Goal: Task Accomplishment & Management: Complete application form

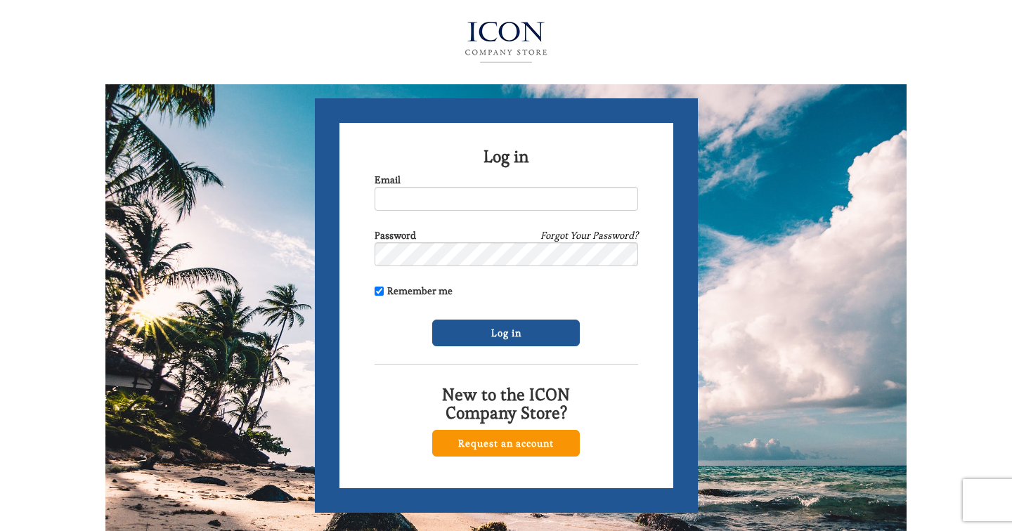
click at [495, 449] on link "Request an account" at bounding box center [506, 443] width 148 height 27
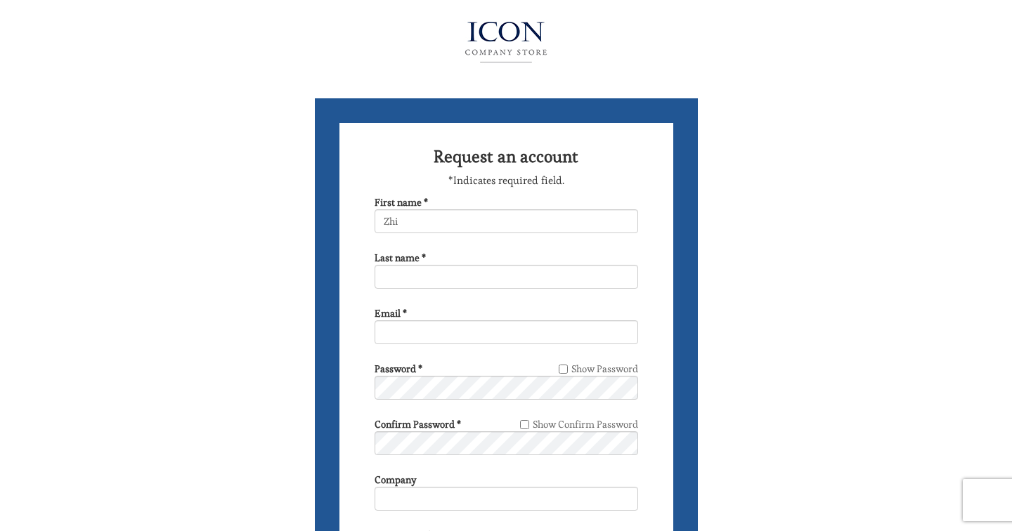
type input "Zhi"
type input "[PERSON_NAME]"
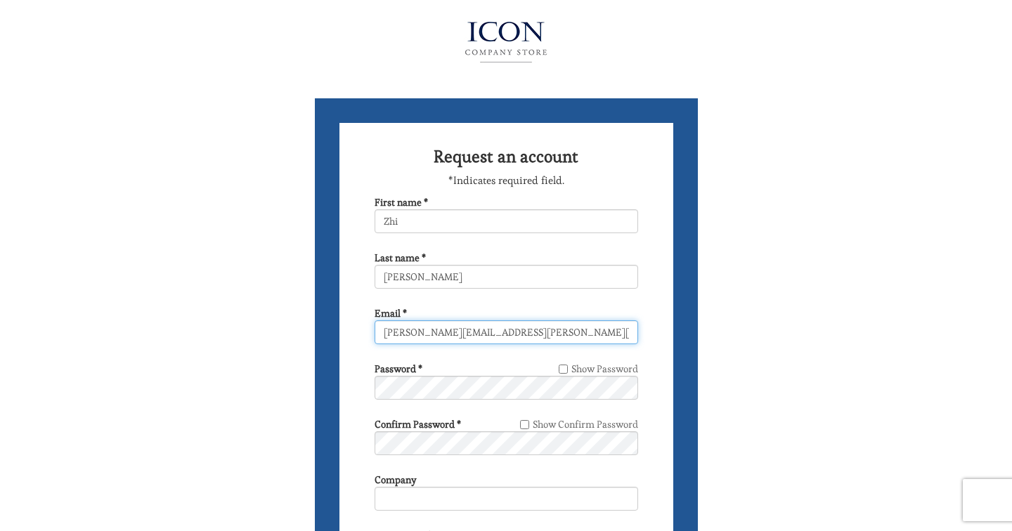
type input "[PERSON_NAME][EMAIL_ADDRESS][PERSON_NAME][DOMAIN_NAME]"
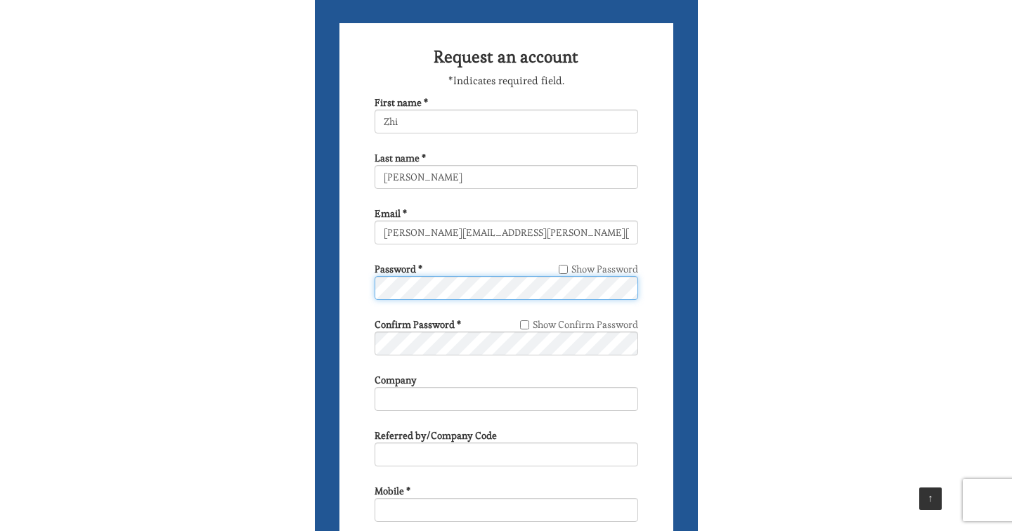
scroll to position [100, 0]
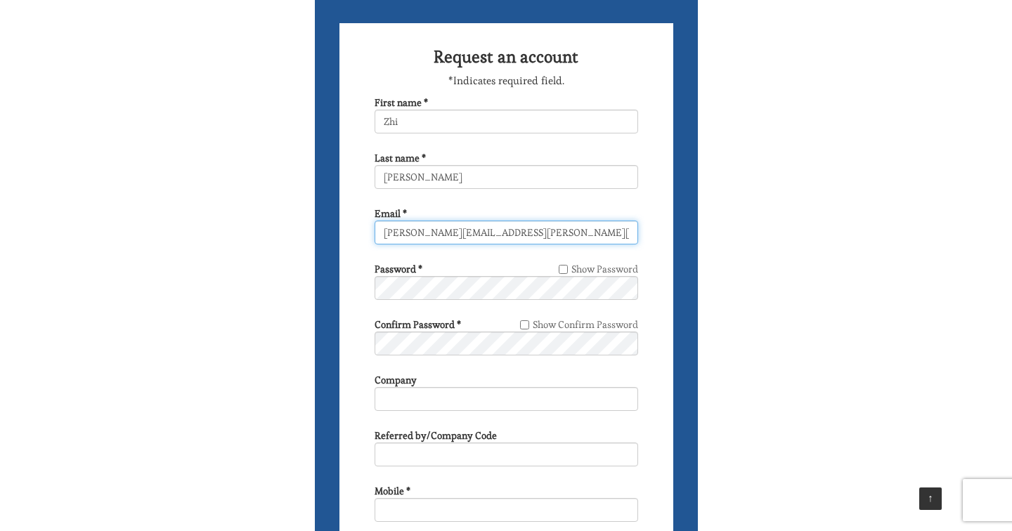
click at [523, 235] on input "[PERSON_NAME][EMAIL_ADDRESS][PERSON_NAME][DOMAIN_NAME]" at bounding box center [507, 233] width 264 height 24
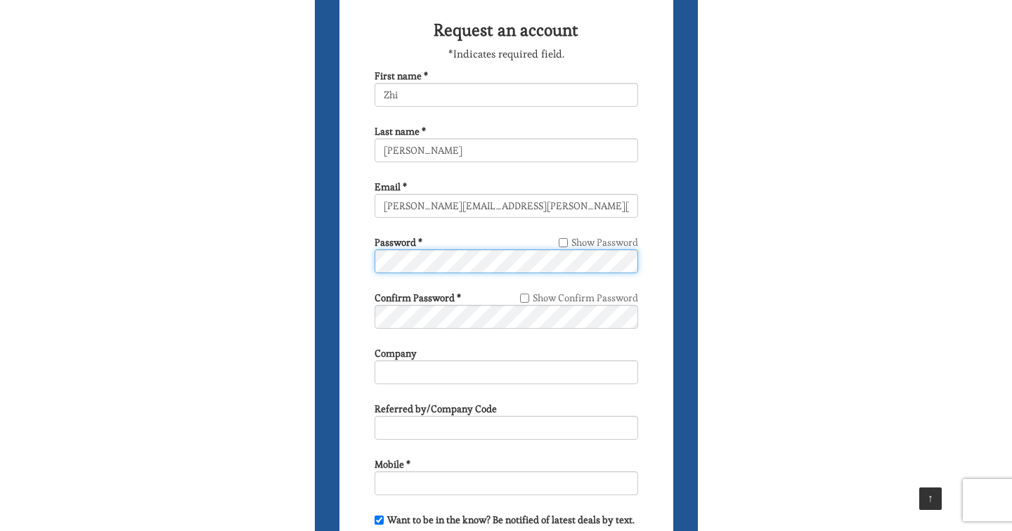
scroll to position [129, 0]
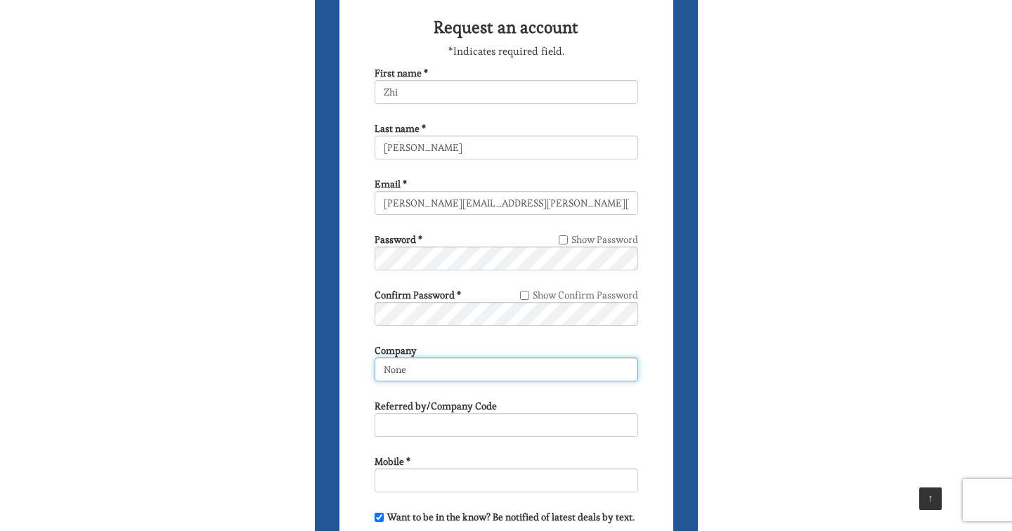
type input "None"
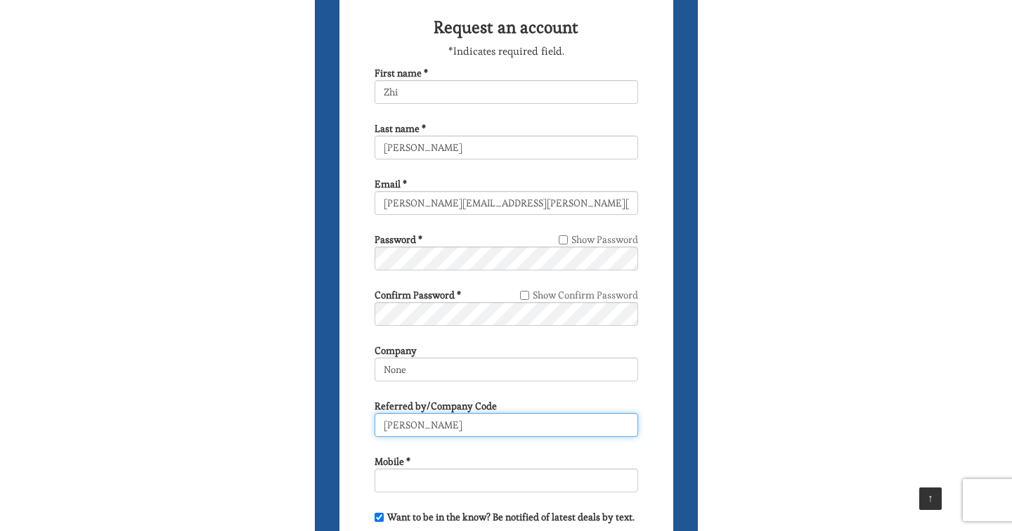
type input "Tom Telesco"
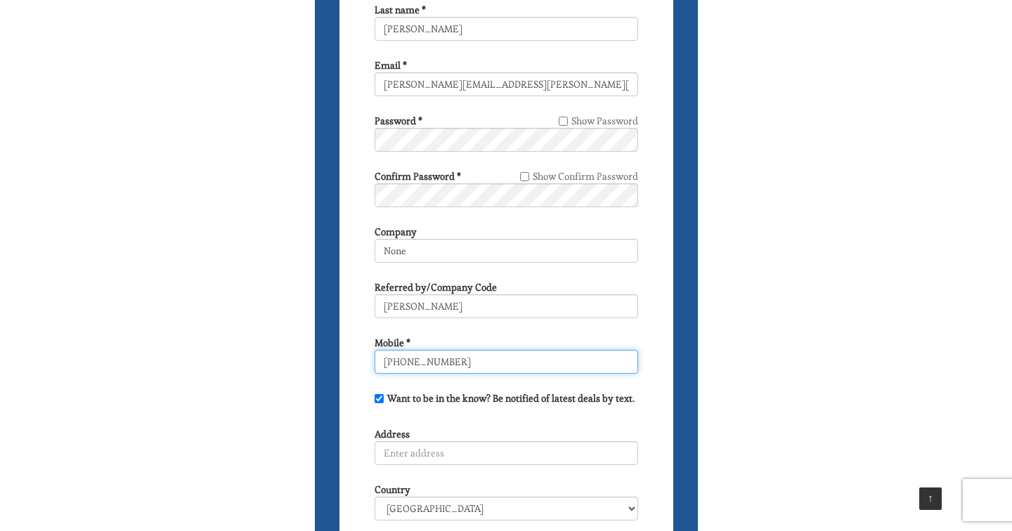
scroll to position [190, 0]
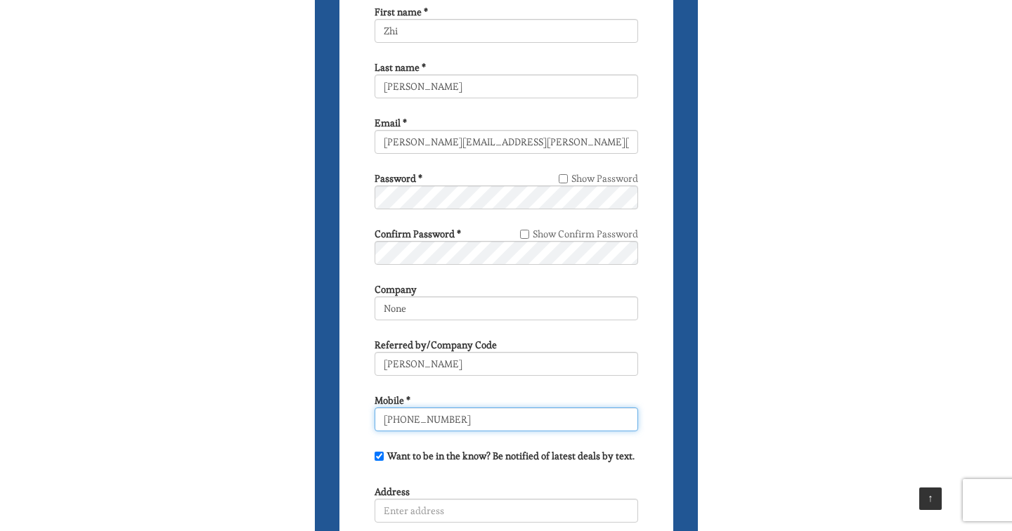
type input "[PHONE_NUMBER]"
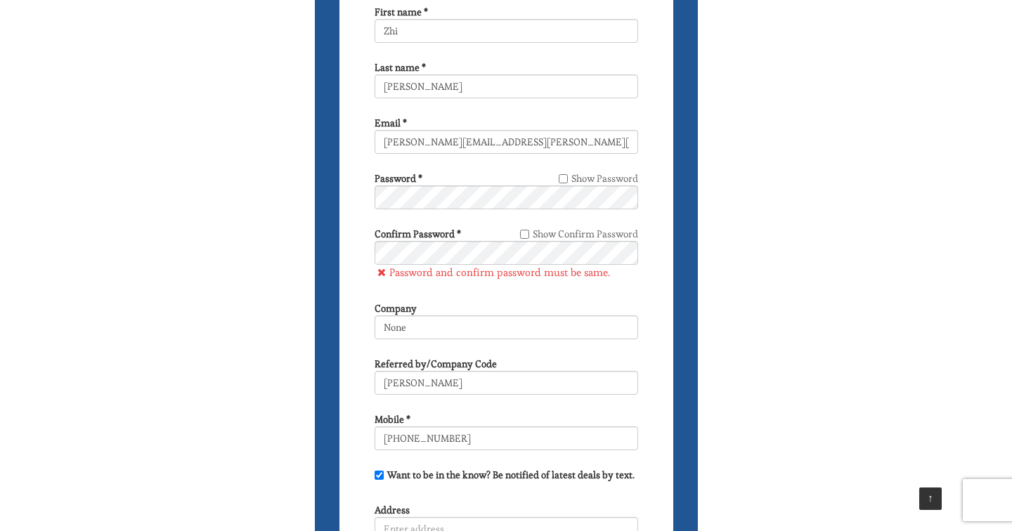
click at [656, 316] on form "Request an account *Indicates required field. First name * Zhi Last name * Tele…" at bounding box center [506, 377] width 383 height 938
click at [568, 177] on label "Show Password" at bounding box center [598, 178] width 79 height 14
click at [568, 177] on input "Show Password" at bounding box center [563, 178] width 9 height 9
checkbox input "true"
click at [526, 234] on input "Show Confirm Password" at bounding box center [524, 234] width 9 height 9
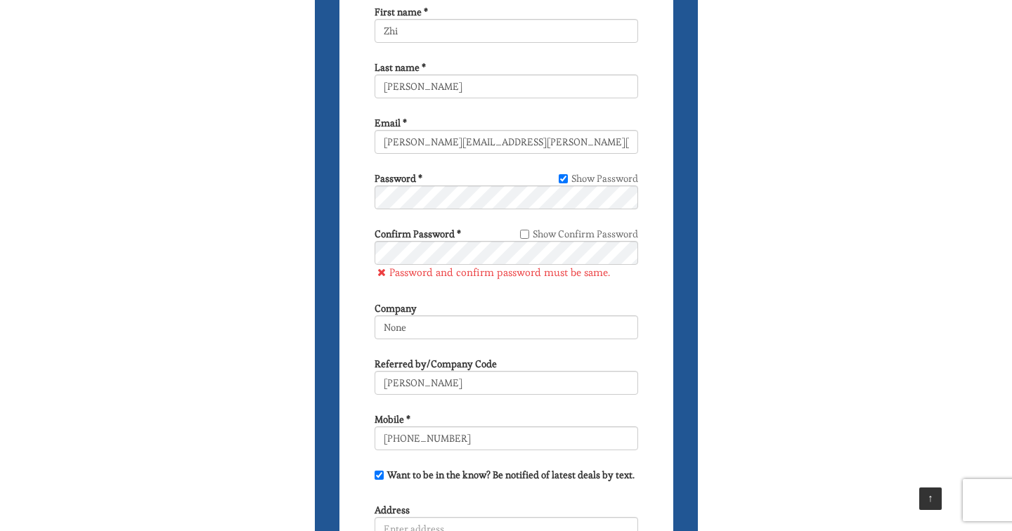
checkbox input "true"
click at [672, 322] on form "Request an account *Indicates required field. First name * Zhi Last name * Tele…" at bounding box center [506, 377] width 383 height 938
click at [797, 315] on div "Request an account *Indicates required field. First name * Zhi Last name * Tele…" at bounding box center [505, 335] width 801 height 1051
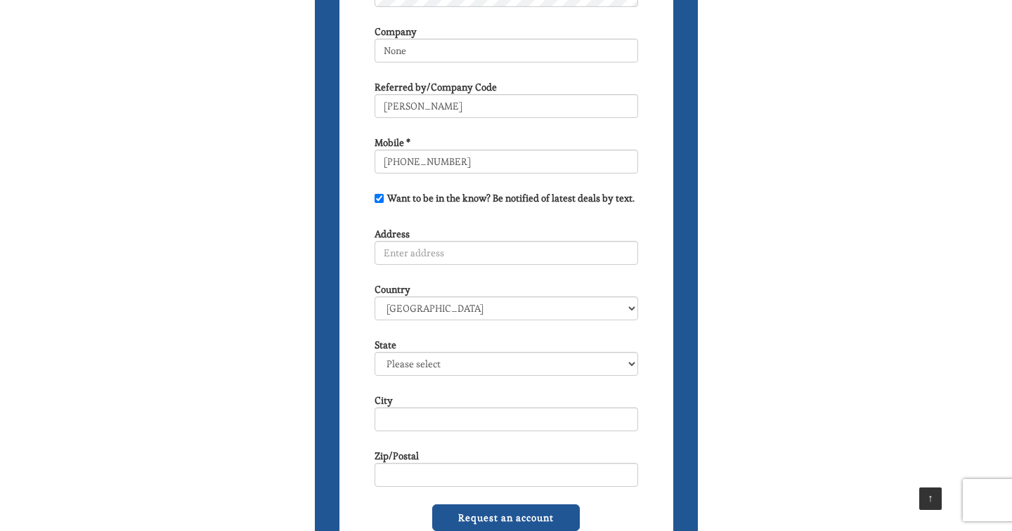
scroll to position [481, 0]
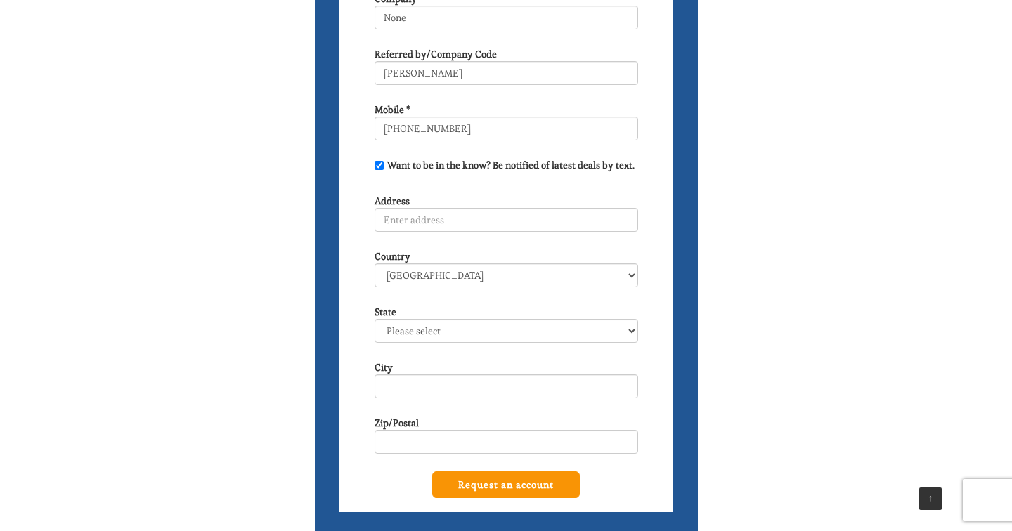
click at [492, 498] on input "Request an account" at bounding box center [506, 485] width 148 height 27
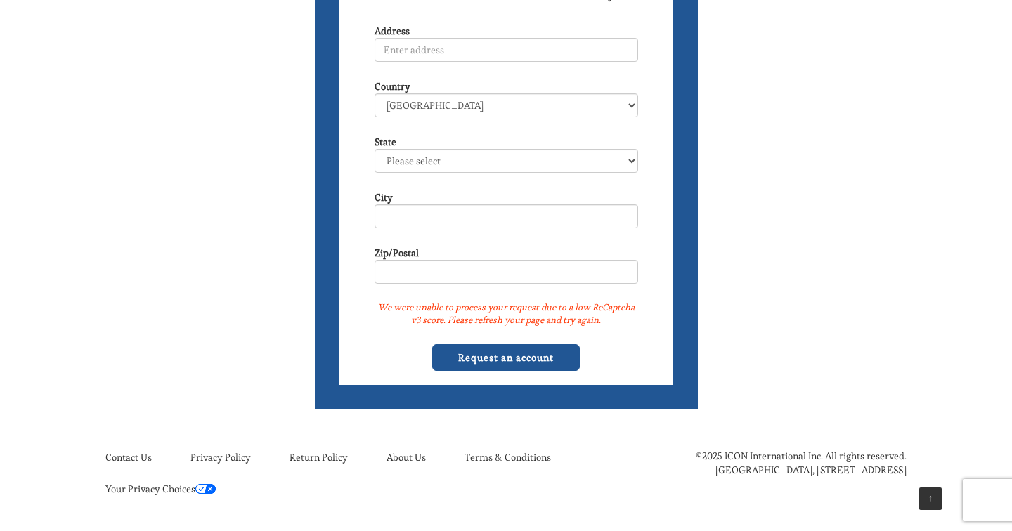
scroll to position [663, 0]
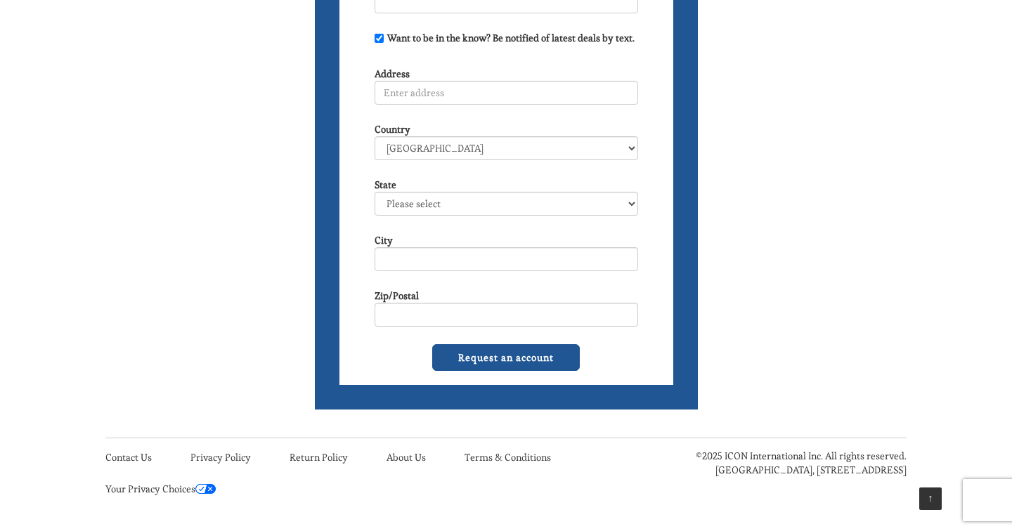
scroll to position [621, 0]
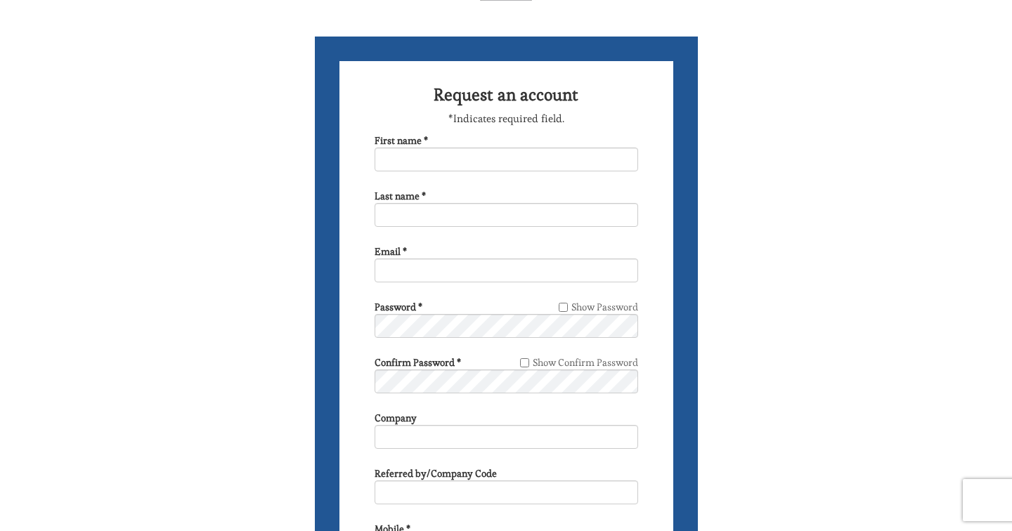
scroll to position [58, 0]
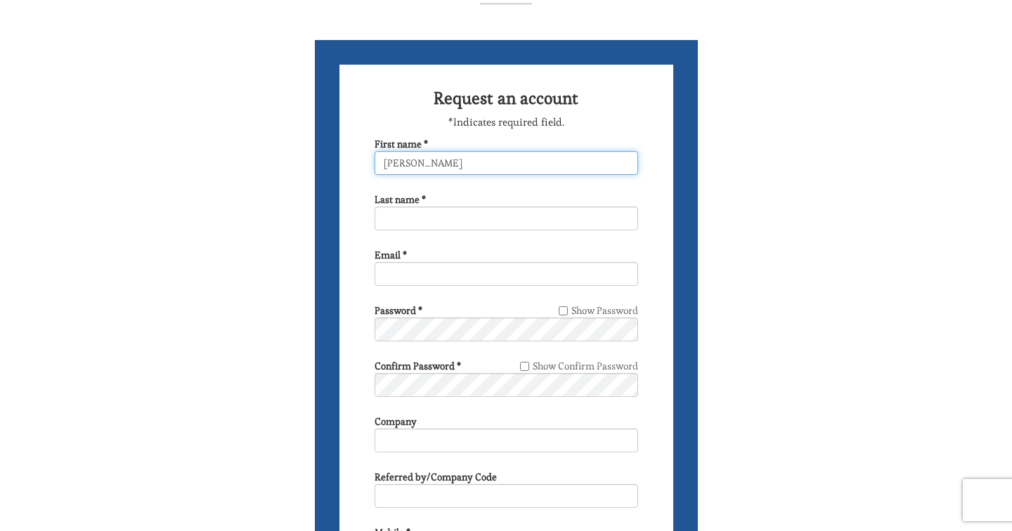
type input "Jill"
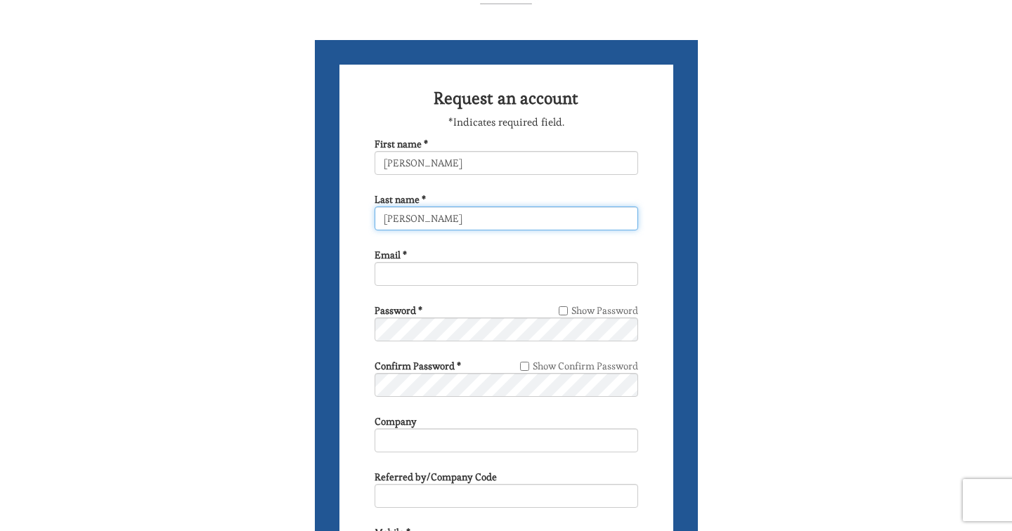
type input "Telesco"
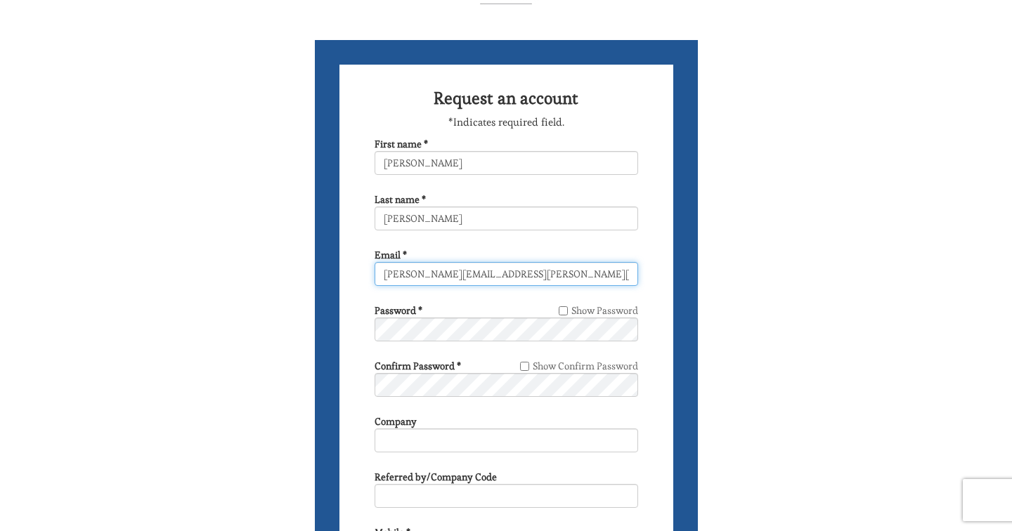
type input "jill.telesco@gmail.com"
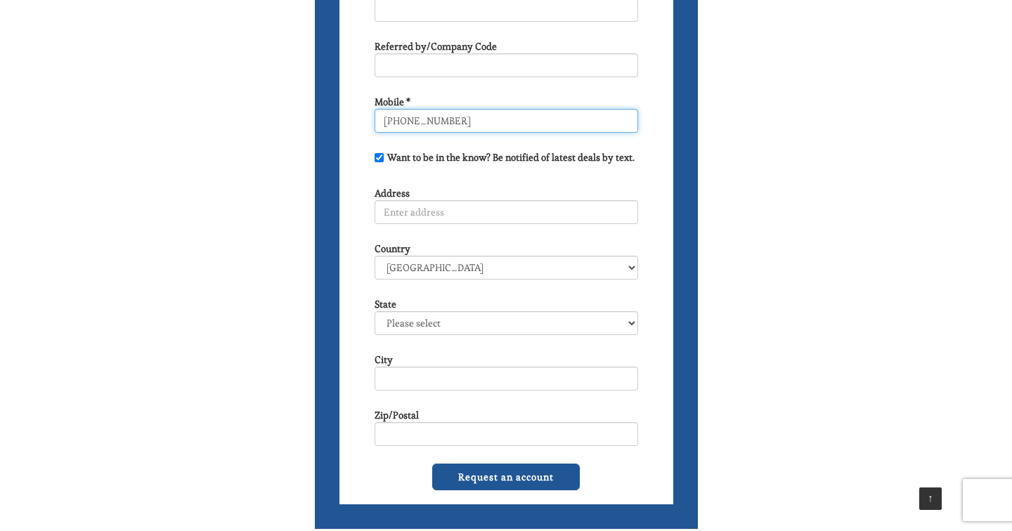
scroll to position [495, 0]
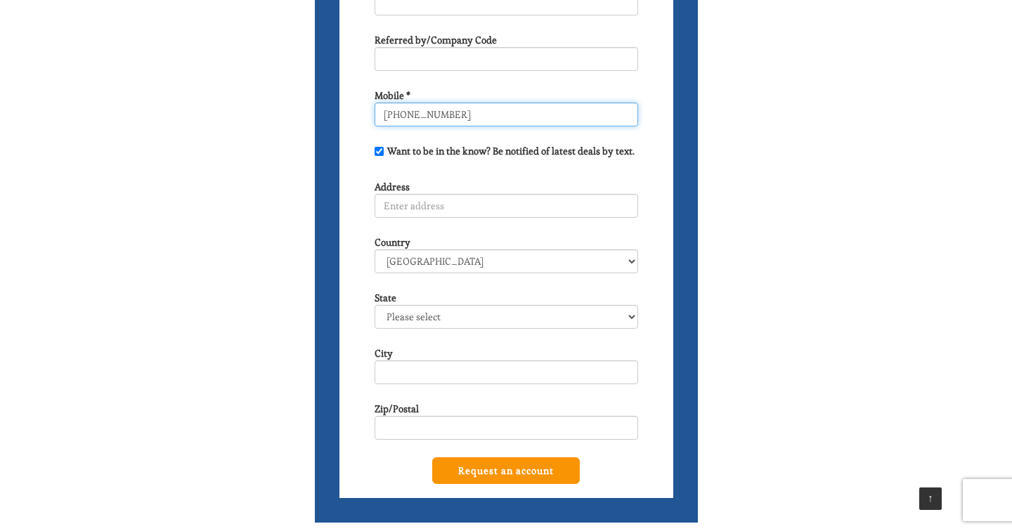
type input "203-561-9905"
click at [458, 483] on input "Request an account" at bounding box center [506, 471] width 148 height 27
